Goal: Task Accomplishment & Management: Manage account settings

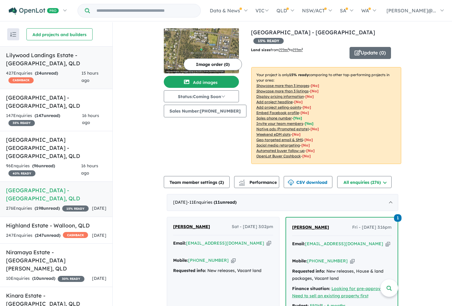
click at [69, 64] on h5 "Lilywood Landings Estate - Lilywood , QLD" at bounding box center [56, 59] width 100 height 16
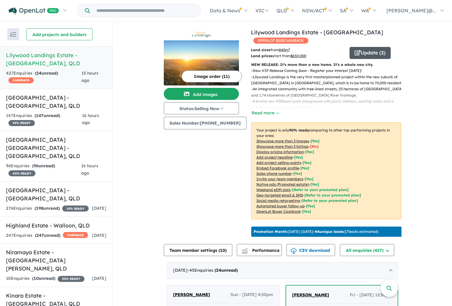
click at [358, 52] on button "Update ( 2 )" at bounding box center [369, 53] width 41 height 12
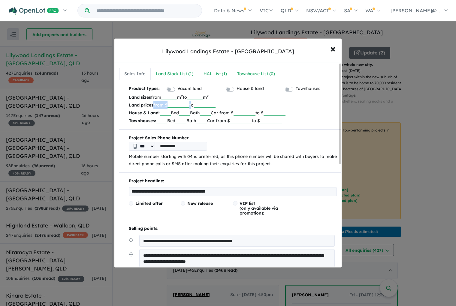
drag, startPoint x: 194, startPoint y: 105, endPoint x: 169, endPoint y: 104, distance: 24.4
click at [170, 104] on p "Land prices from $ ****** to" at bounding box center [233, 105] width 209 height 8
click at [189, 105] on input "******" at bounding box center [179, 105] width 22 height 6
drag, startPoint x: 191, startPoint y: 105, endPoint x: 173, endPoint y: 105, distance: 17.4
click at [173, 104] on input "******" at bounding box center [179, 105] width 22 height 6
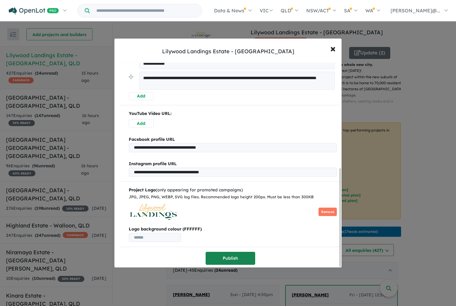
click at [224, 257] on button "Publish" at bounding box center [231, 258] width 50 height 13
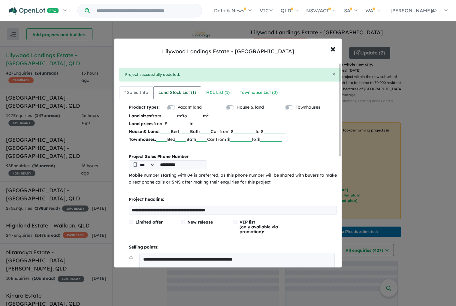
click at [189, 93] on div "Land Stock List ( 1 )" at bounding box center [178, 92] width 38 height 7
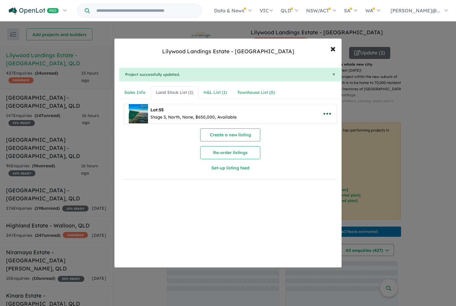
click at [327, 114] on icon "button" at bounding box center [327, 114] width 7 height 2
click at [314, 143] on link "Remove" at bounding box center [314, 143] width 44 height 14
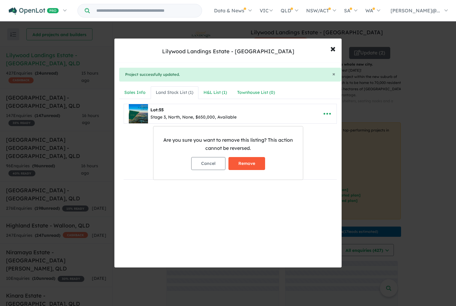
click at [253, 163] on button "Remove" at bounding box center [247, 163] width 37 height 13
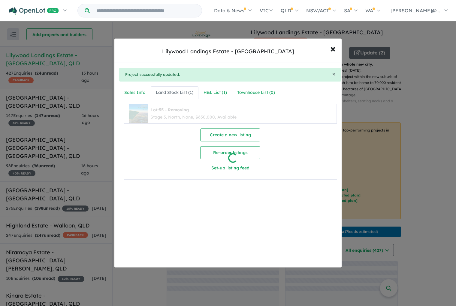
click at [221, 92] on div at bounding box center [228, 153] width 456 height 306
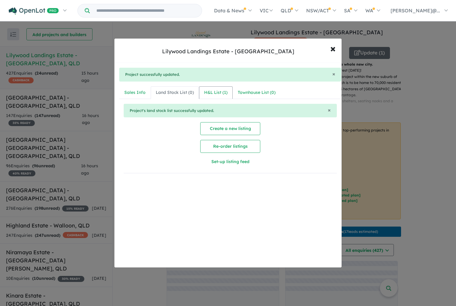
click at [217, 93] on div "H&L List ( 1 )" at bounding box center [215, 92] width 23 height 7
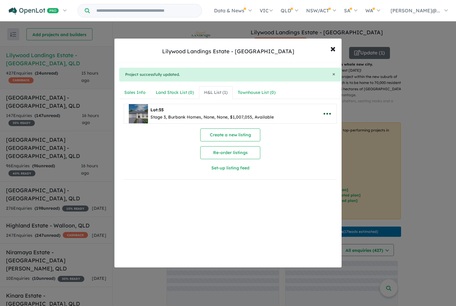
click at [325, 113] on icon "button" at bounding box center [327, 114] width 7 height 2
click at [306, 144] on link "Remove" at bounding box center [314, 143] width 44 height 14
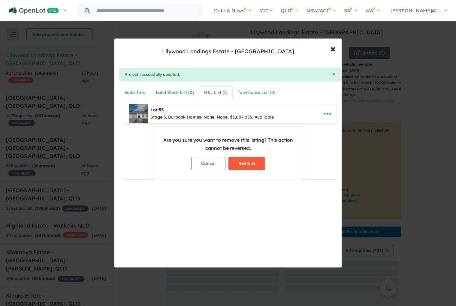
click at [249, 164] on button "Remove" at bounding box center [247, 163] width 37 height 13
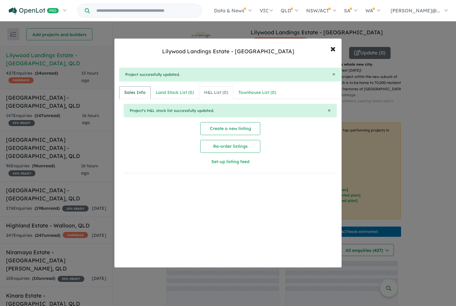
click at [145, 93] on div "Sales Info" at bounding box center [134, 92] width 21 height 7
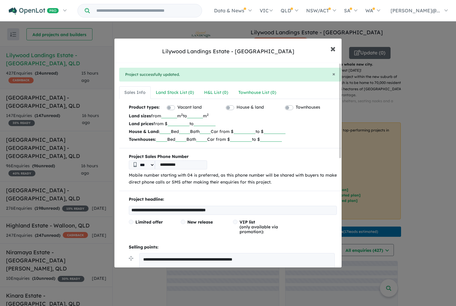
click at [334, 48] on span "×" at bounding box center [333, 48] width 5 height 13
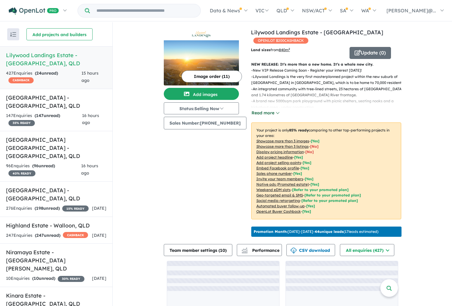
drag, startPoint x: 268, startPoint y: 114, endPoint x: 274, endPoint y: 114, distance: 5.4
click at [268, 114] on button "Read more" at bounding box center [265, 112] width 28 height 7
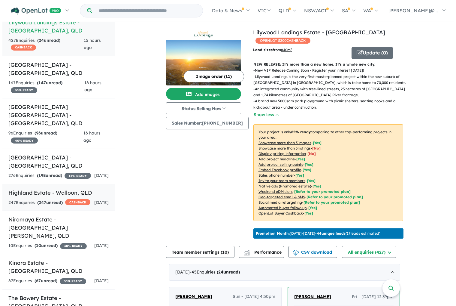
scroll to position [35, 0]
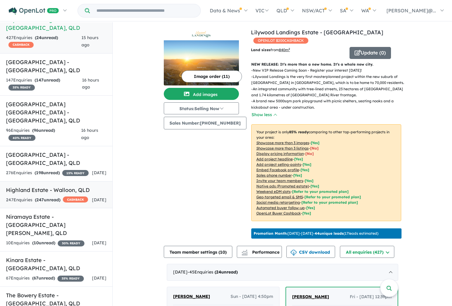
click at [60, 197] on strong "( 247 unread)" at bounding box center [48, 199] width 26 height 5
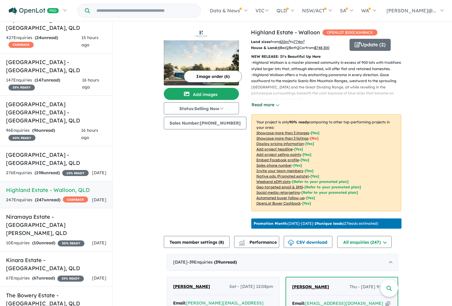
click at [261, 106] on button "Read more" at bounding box center [265, 104] width 28 height 7
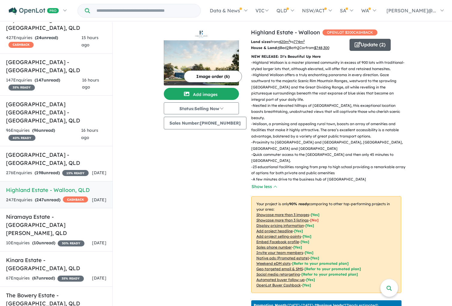
click at [365, 47] on button "Update ( 2 )" at bounding box center [369, 45] width 41 height 12
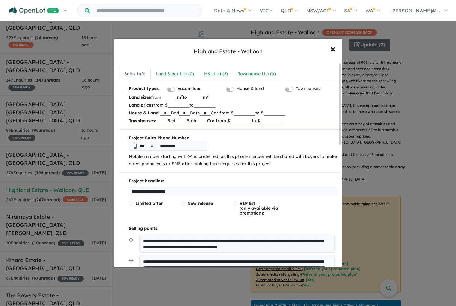
drag, startPoint x: 259, startPoint y: 114, endPoint x: 270, endPoint y: 114, distance: 11.4
click at [270, 113] on p "House & Land: * Bed * Bath * Car from $ ****** to $" at bounding box center [233, 113] width 209 height 8
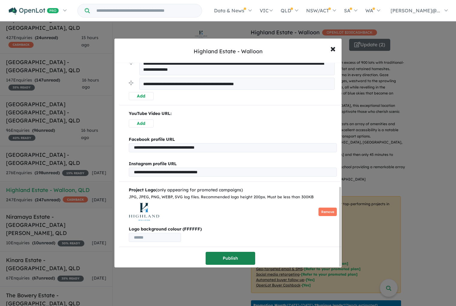
click at [224, 252] on button "Publish" at bounding box center [231, 258] width 50 height 13
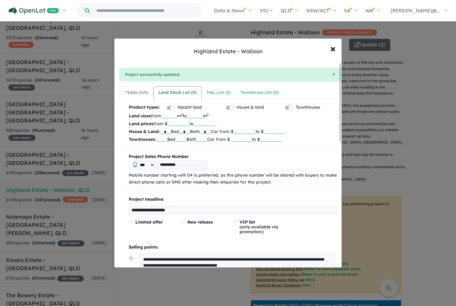
click at [177, 90] on div "Land Stock List ( 0 )" at bounding box center [178, 92] width 38 height 7
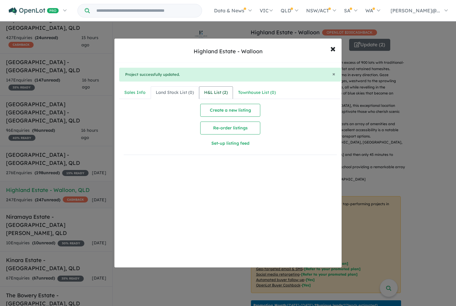
click at [216, 92] on div "H&L List ( 2 )" at bounding box center [216, 92] width 24 height 7
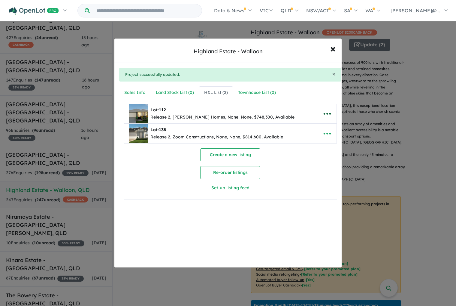
click at [329, 113] on icon "button" at bounding box center [327, 114] width 7 height 2
click at [317, 140] on link "Remove" at bounding box center [314, 143] width 44 height 14
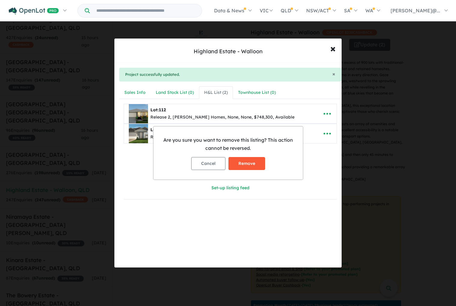
click at [257, 162] on button "Remove" at bounding box center [247, 163] width 37 height 13
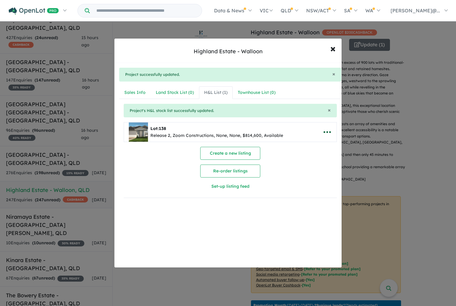
click at [325, 134] on icon "button" at bounding box center [327, 131] width 9 height 9
click at [308, 158] on link "Remove" at bounding box center [314, 161] width 44 height 14
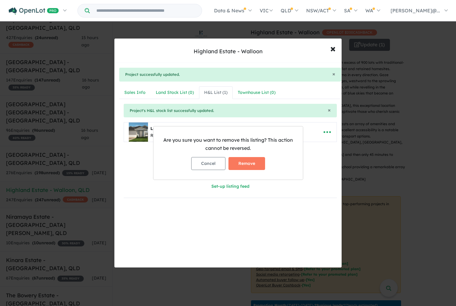
drag, startPoint x: 261, startPoint y: 163, endPoint x: 268, endPoint y: 165, distance: 7.7
click at [261, 163] on button "Remove" at bounding box center [247, 163] width 37 height 13
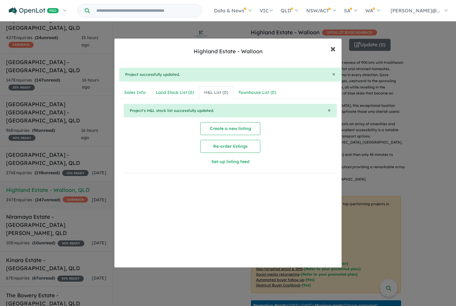
click at [334, 50] on span "×" at bounding box center [333, 48] width 5 height 13
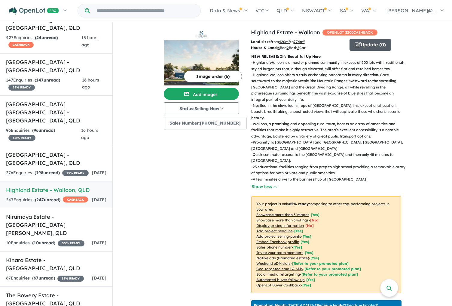
click at [370, 46] on button "Update ( 0 )" at bounding box center [369, 45] width 41 height 12
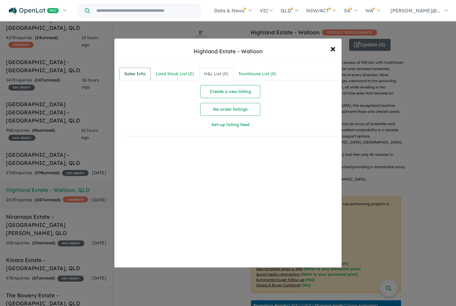
click at [123, 71] on link "Sales Info" at bounding box center [135, 74] width 32 height 13
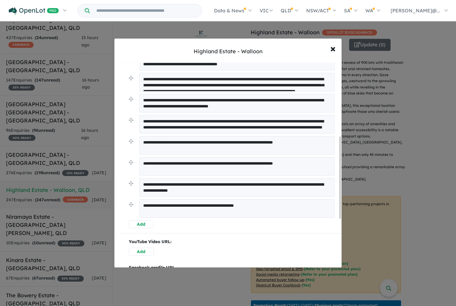
click at [148, 224] on button "Add" at bounding box center [141, 224] width 25 height 8
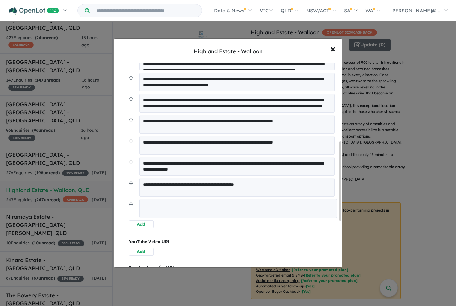
click at [169, 207] on textarea at bounding box center [238, 208] width 198 height 19
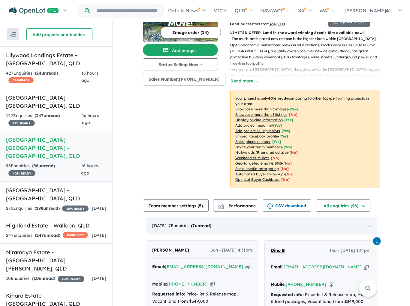
scroll to position [108, 0]
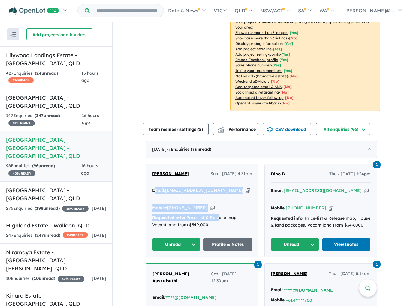
drag, startPoint x: 217, startPoint y: 207, endPoint x: 153, endPoint y: 192, distance: 65.7
click at [153, 192] on div "Email: btreliving01@gmail.com Copied! Mobile: +61 423 921 510 Copied! Requested…" at bounding box center [202, 209] width 100 height 45
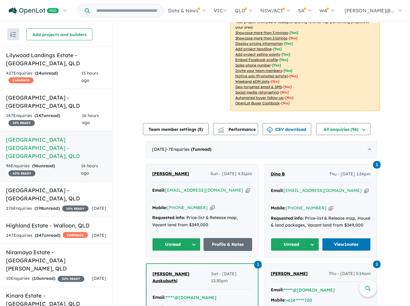
click at [220, 204] on div "Mobile: +61 423 921 510 Copied!" at bounding box center [202, 207] width 100 height 7
drag, startPoint x: 214, startPoint y: 200, endPoint x: 150, endPoint y: 190, distance: 64.8
click at [150, 190] on div "Benjamin Treliving Sun - 28/09/2025, 4:31pm Email: btreliving01@gmail.com Copie…" at bounding box center [202, 210] width 112 height 93
copy div "Email: btreliving01@gmail.com Copied! Mobile: +61 423 921 510 Copied!"
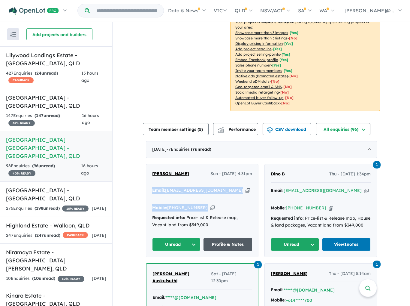
click at [222, 238] on link "Profile & Notes" at bounding box center [228, 244] width 49 height 13
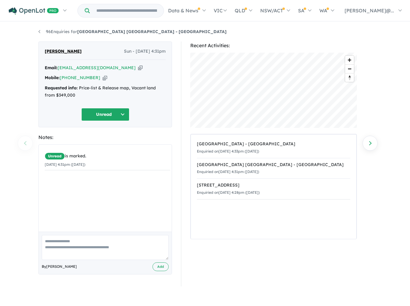
click at [124, 248] on textarea at bounding box center [105, 247] width 127 height 25
paste textarea "**********"
type textarea "**********"
click at [155, 267] on button "Add" at bounding box center [161, 266] width 16 height 9
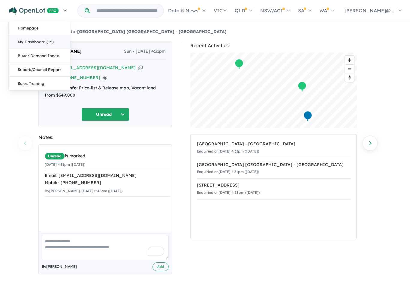
click at [35, 37] on link "My Dashboard (15)" at bounding box center [39, 42] width 61 height 14
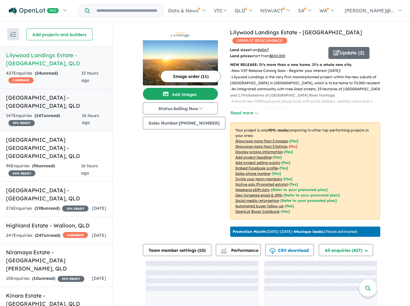
click at [37, 98] on h5 "Park Lake Estate - Adare , QLD" at bounding box center [56, 101] width 100 height 16
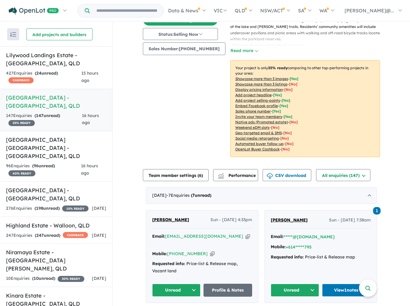
scroll to position [83, 0]
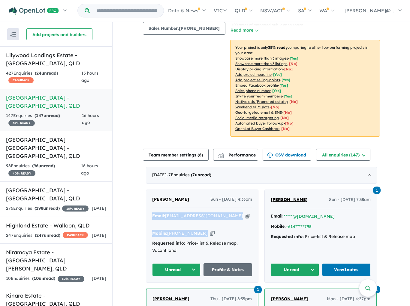
drag, startPoint x: 219, startPoint y: 219, endPoint x: 147, endPoint y: 207, distance: 73.3
click at [147, 207] on div "Benjamin Treliving Sun - 28/09/2025, 4:33pm Email: btreliving01@gmail.com Copie…" at bounding box center [202, 236] width 112 height 92
copy div "Email: btreliving01@gmail.com Copied! Mobile: +61 423 921 510 Copied!"
click at [228, 263] on link "Profile & Notes" at bounding box center [228, 269] width 49 height 13
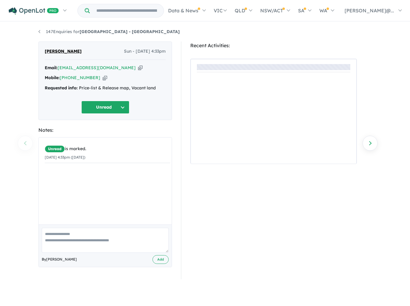
click at [99, 237] on textarea at bounding box center [105, 239] width 127 height 25
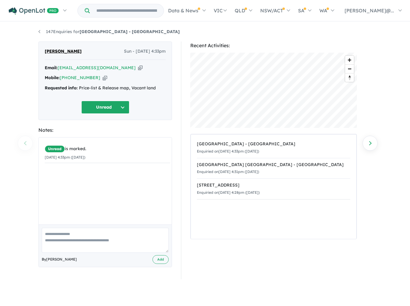
paste textarea "**********"
type textarea "**********"
click at [160, 257] on button "Add" at bounding box center [161, 259] width 16 height 9
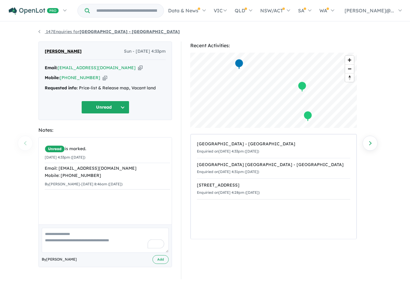
click at [39, 30] on link "147 Enquiries for Park Lake Estate - Adare" at bounding box center [109, 31] width 142 height 5
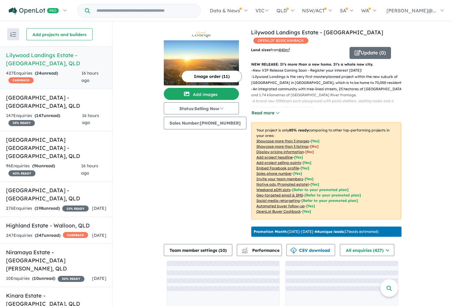
click at [264, 111] on button "Read more" at bounding box center [265, 112] width 28 height 7
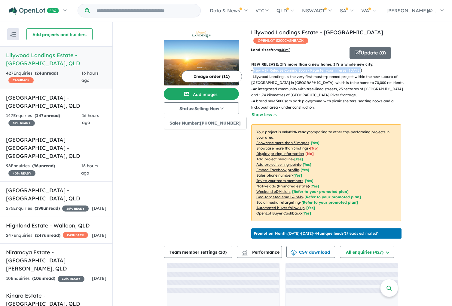
drag, startPoint x: 359, startPoint y: 70, endPoint x: 249, endPoint y: 72, distance: 110.6
click at [251, 72] on p "- New VIP Release Coming Soon - Register your interest [DATE]!" at bounding box center [328, 70] width 155 height 6
copy p "New VIP Release Coming Soon - Register your interest [DATE]!"
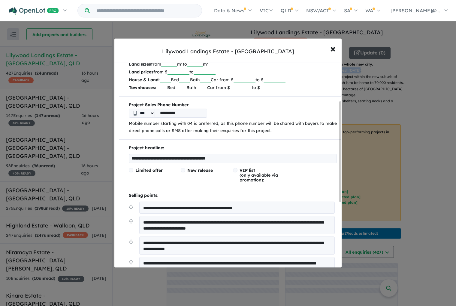
scroll to position [93, 0]
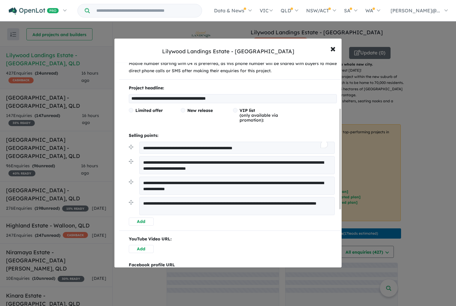
drag, startPoint x: 143, startPoint y: 148, endPoint x: 284, endPoint y: 148, distance: 141.2
click at [284, 148] on textarea "**********" at bounding box center [237, 148] width 196 height 12
click at [333, 48] on span "×" at bounding box center [333, 48] width 5 height 13
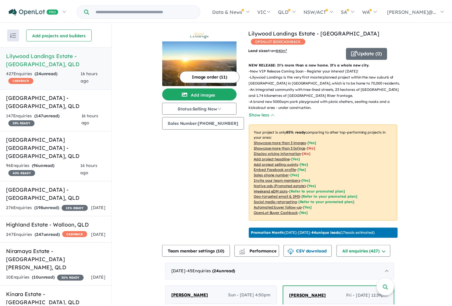
scroll to position [0, 0]
